Goal: Transaction & Acquisition: Download file/media

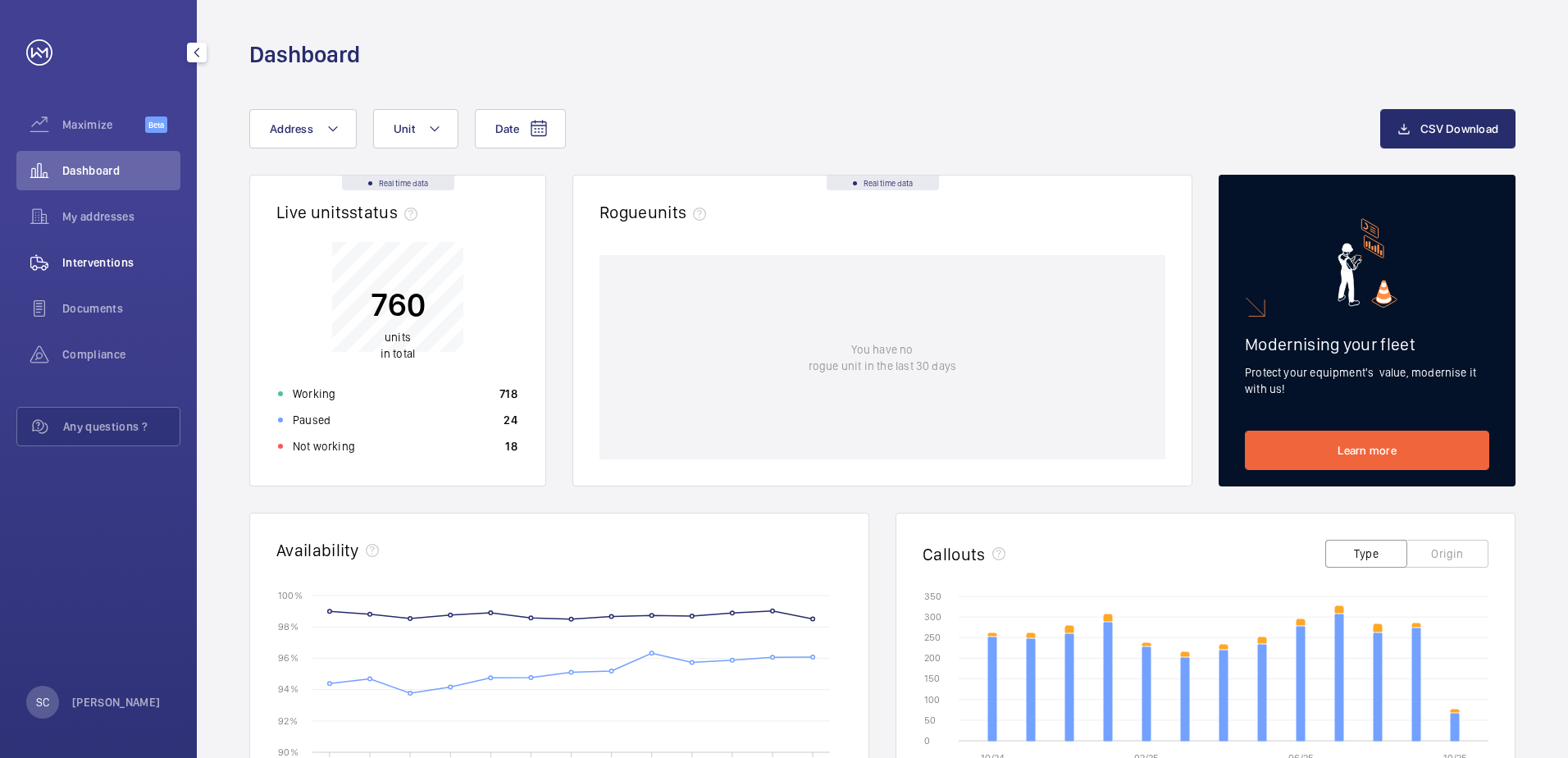
drag, startPoint x: 107, startPoint y: 261, endPoint x: 117, endPoint y: 262, distance: 10.0
click at [107, 261] on span "Interventions" at bounding box center [121, 263] width 118 height 17
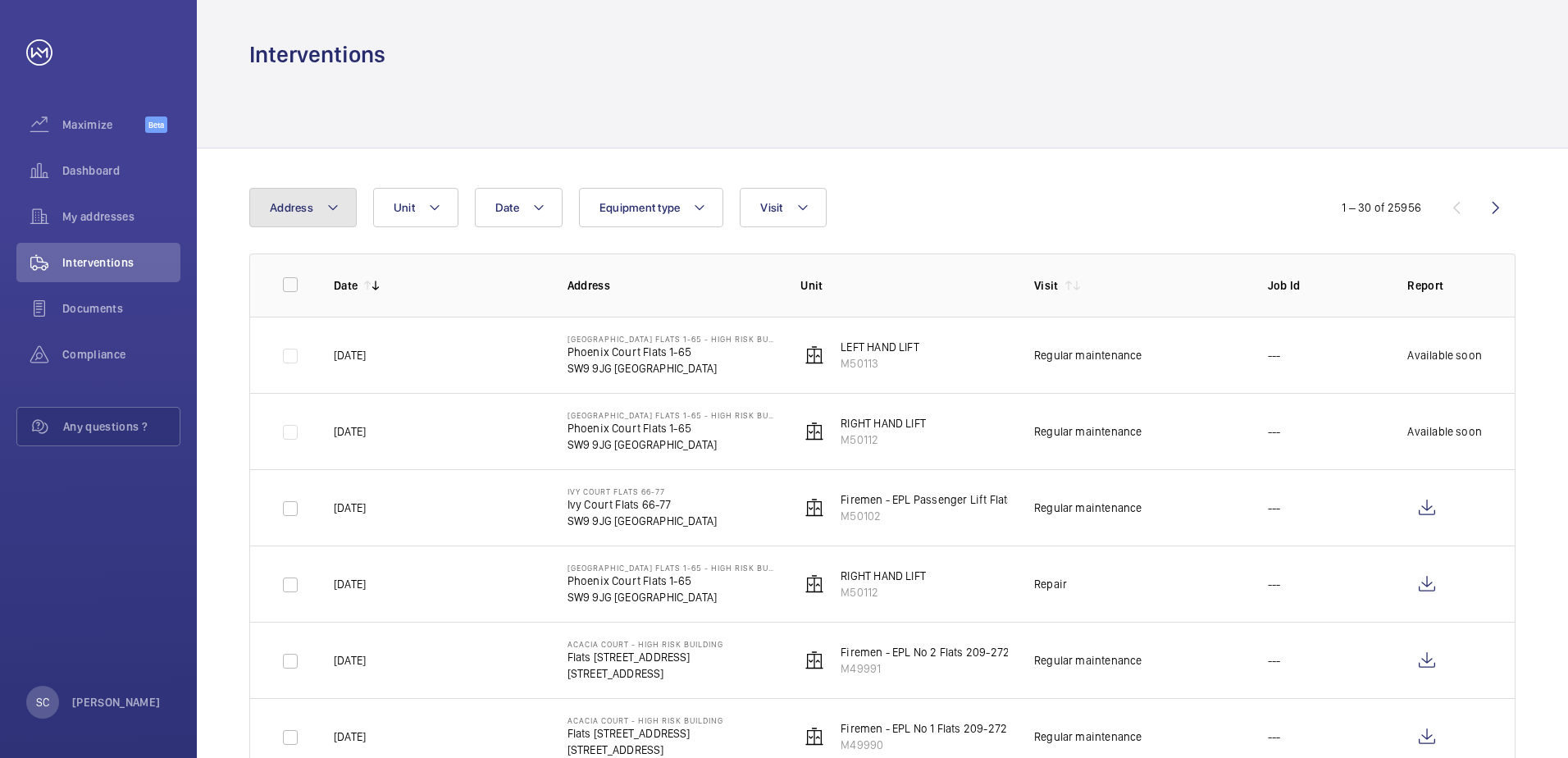
click at [333, 207] on mat-icon at bounding box center [333, 207] width 13 height 20
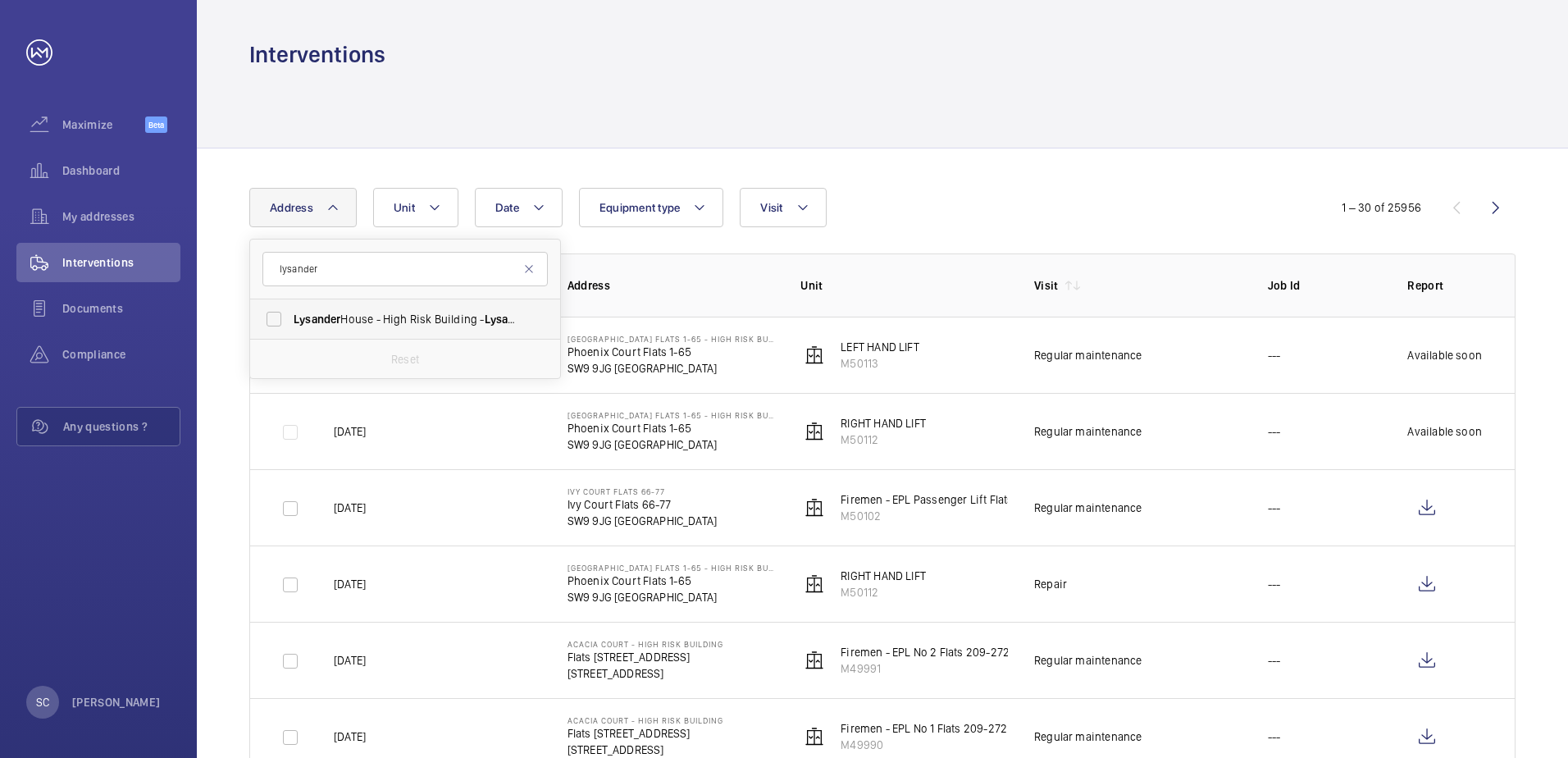
type input "lysander"
click at [359, 312] on span "[GEOGRAPHIC_DATA] - High [STREET_ADDRESS]" at bounding box center [406, 319] width 226 height 17
click at [290, 312] on input "[GEOGRAPHIC_DATA] - High [STREET_ADDRESS]" at bounding box center [274, 319] width 33 height 33
checkbox input "true"
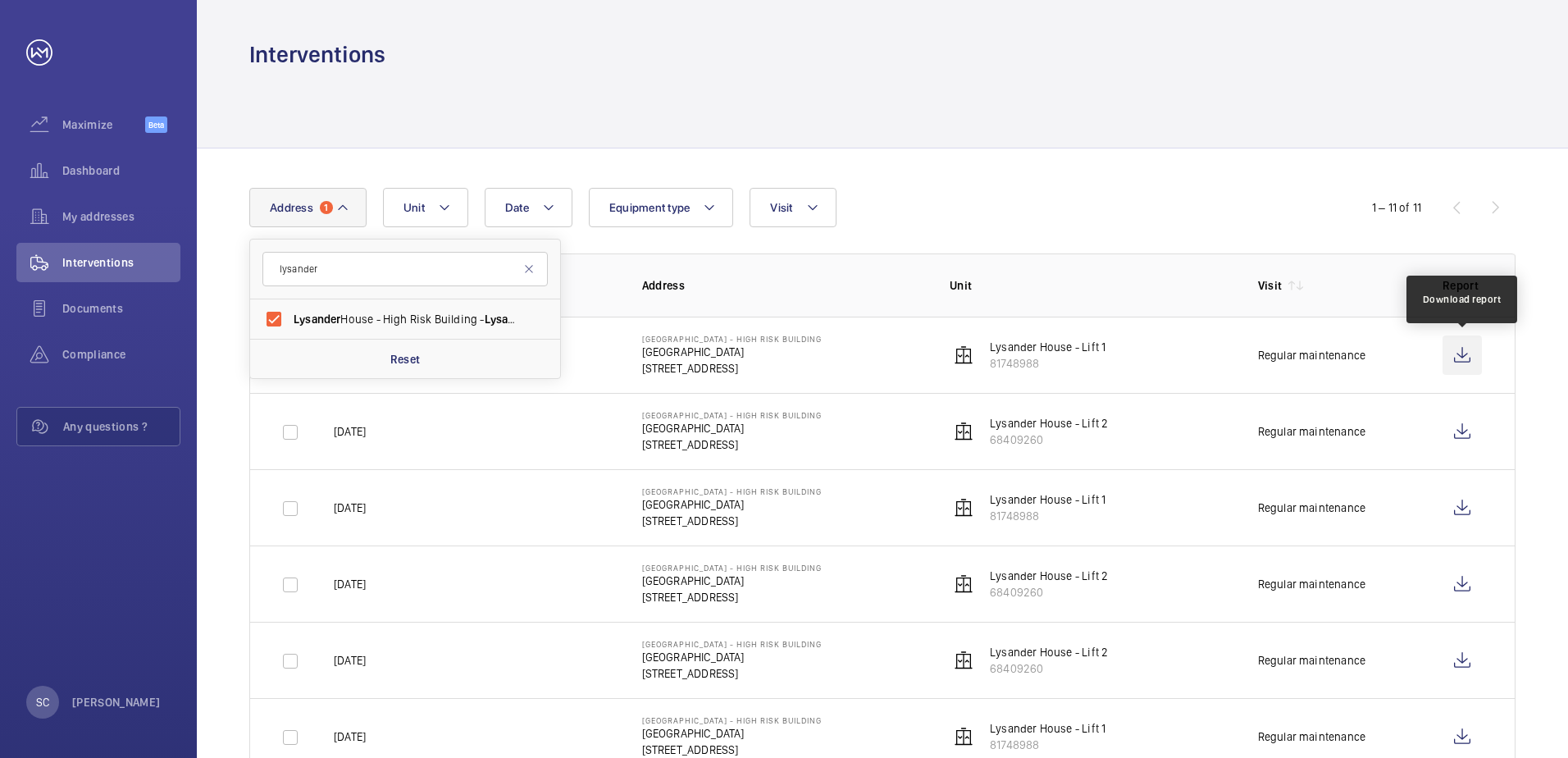
click at [1466, 357] on wm-front-icon-button at bounding box center [1462, 355] width 40 height 40
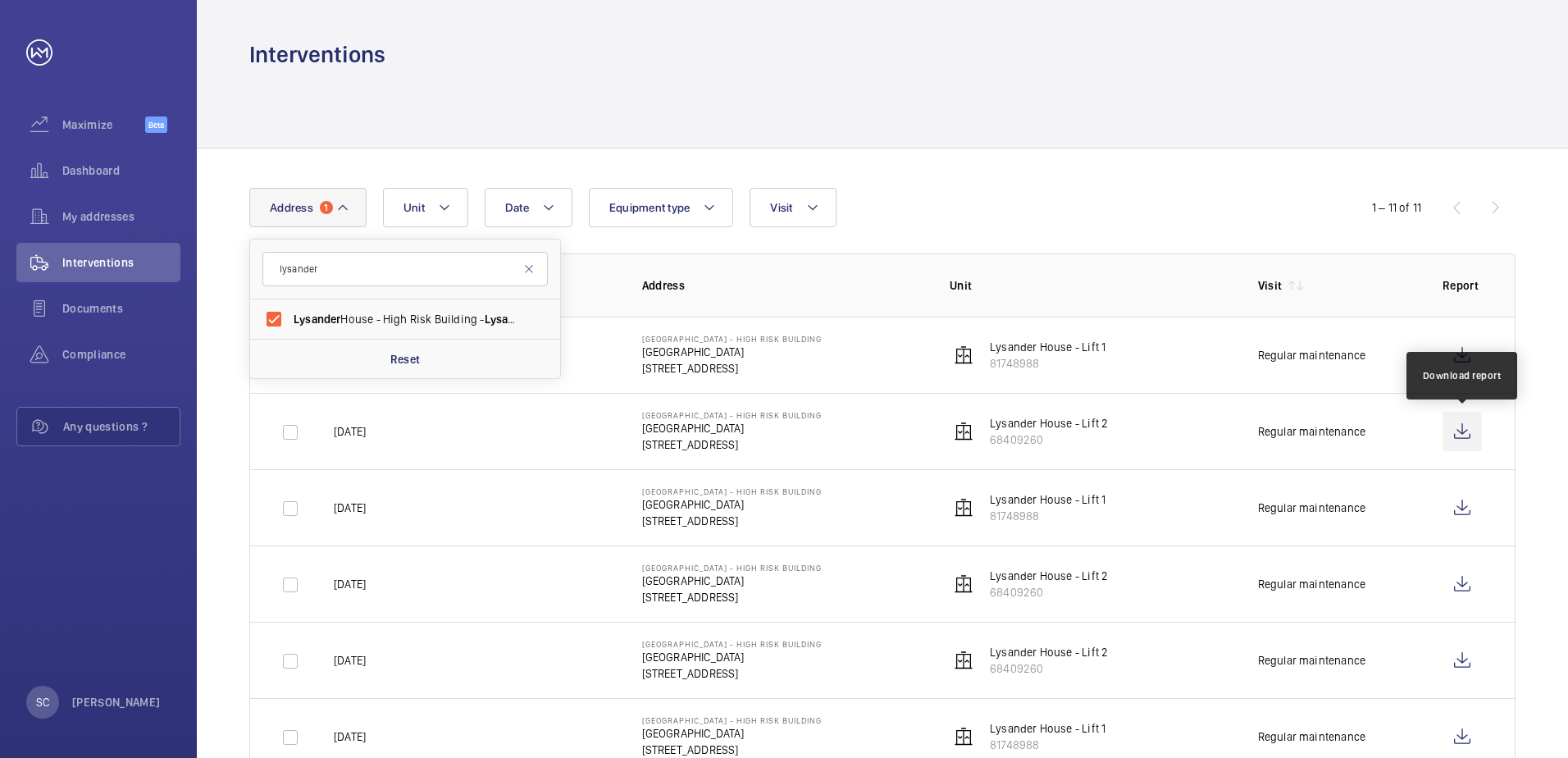
click at [1466, 432] on wm-front-icon-button at bounding box center [1462, 431] width 40 height 40
